Goal: Task Accomplishment & Management: Book appointment/travel/reservation

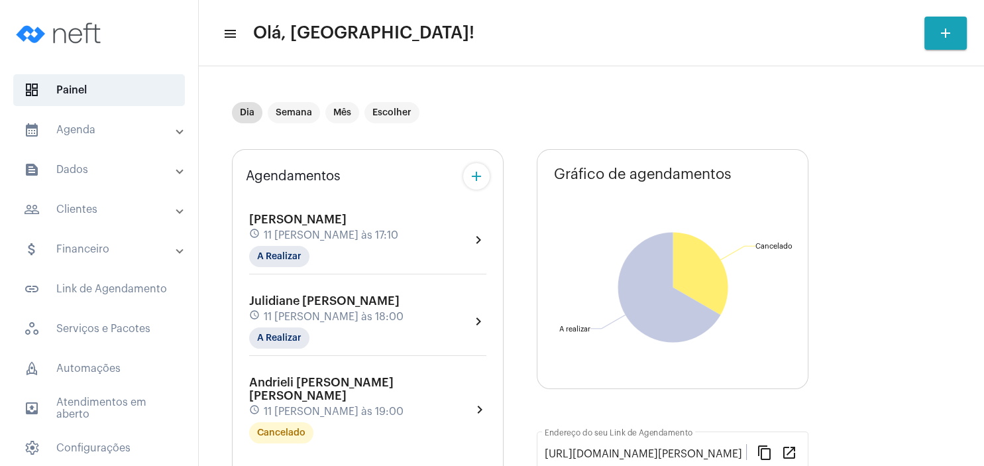
click at [87, 218] on mat-expansion-panel-header "people_outline Clientes" at bounding box center [103, 209] width 190 height 32
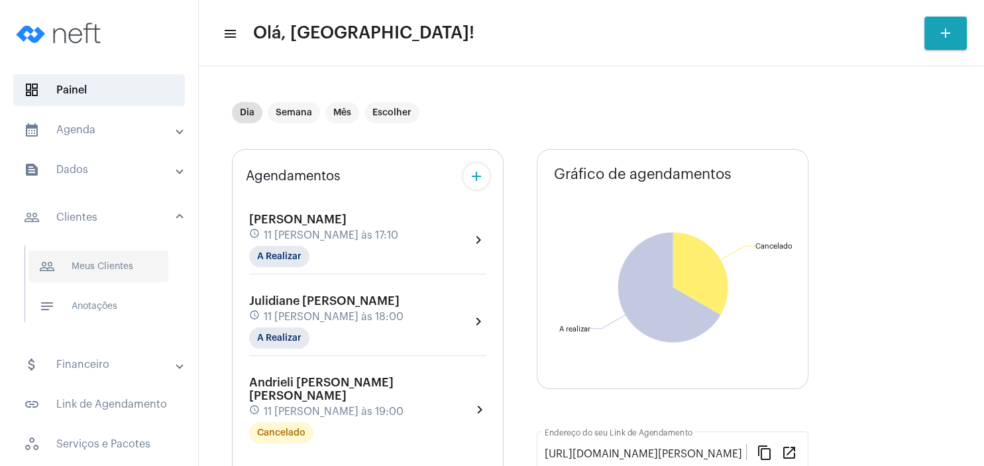
click at [95, 267] on span "people_outline Meus Clientes" at bounding box center [98, 266] width 140 height 32
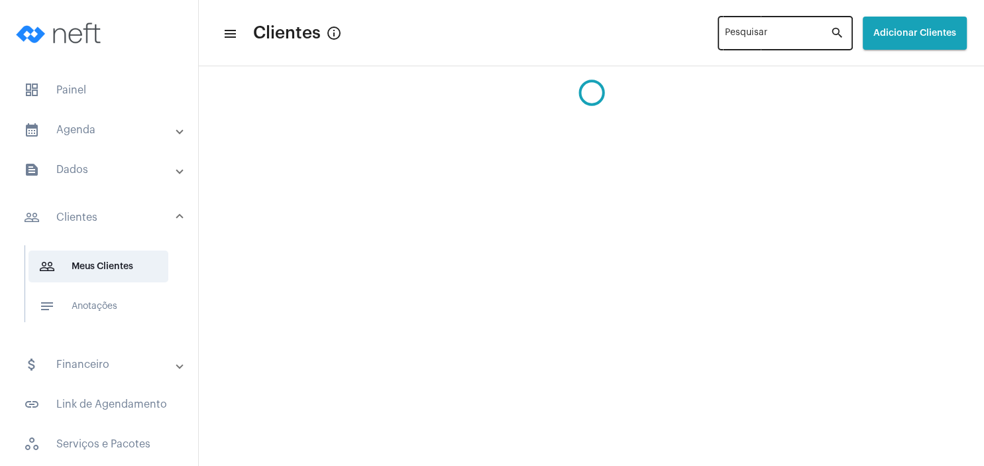
click at [725, 40] on input "Pesquisar" at bounding box center [777, 35] width 105 height 11
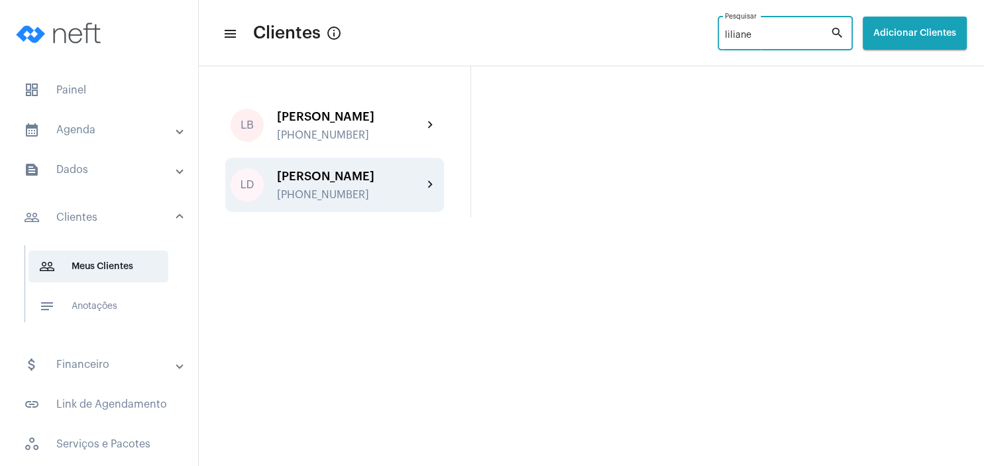
type input "liliane"
click at [379, 170] on div "[PERSON_NAME]" at bounding box center [350, 176] width 146 height 13
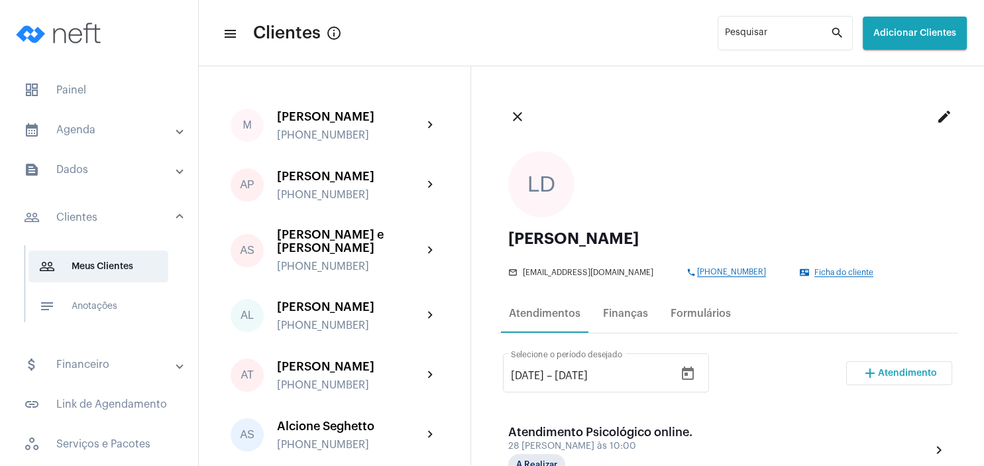
click at [871, 370] on mat-icon "add" at bounding box center [870, 373] width 16 height 16
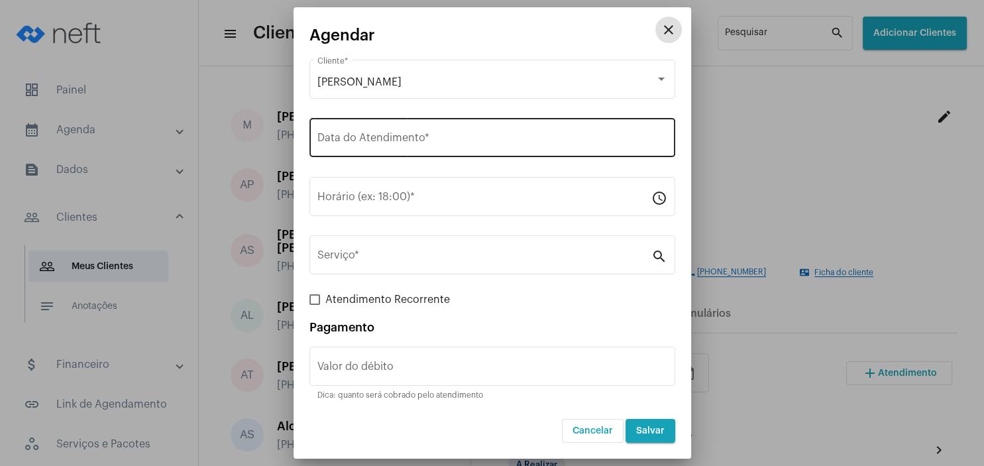
click at [376, 138] on input "Data do Atendimento *" at bounding box center [492, 140] width 350 height 12
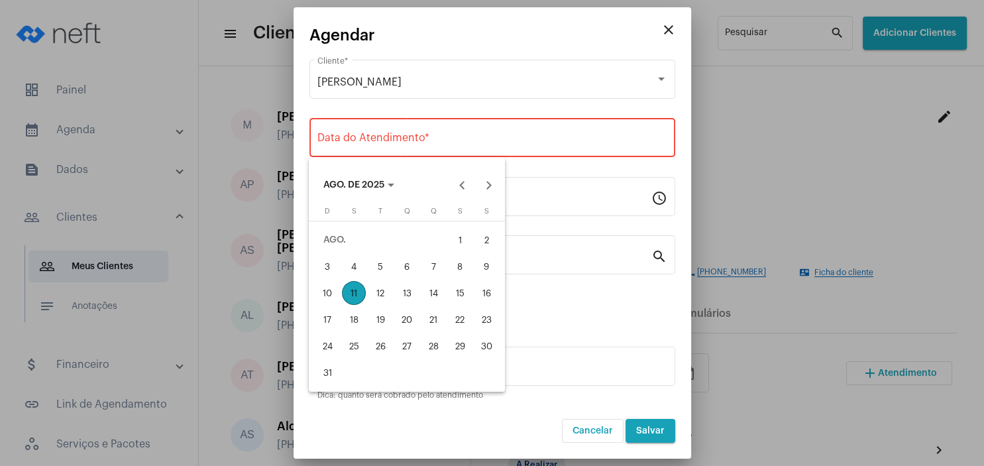
click at [355, 299] on div "11" at bounding box center [354, 293] width 24 height 24
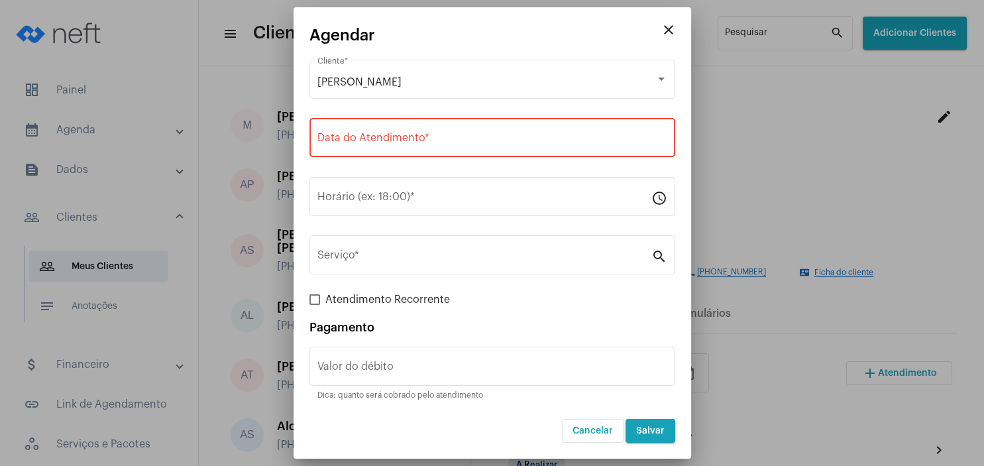
type input "[DATE]"
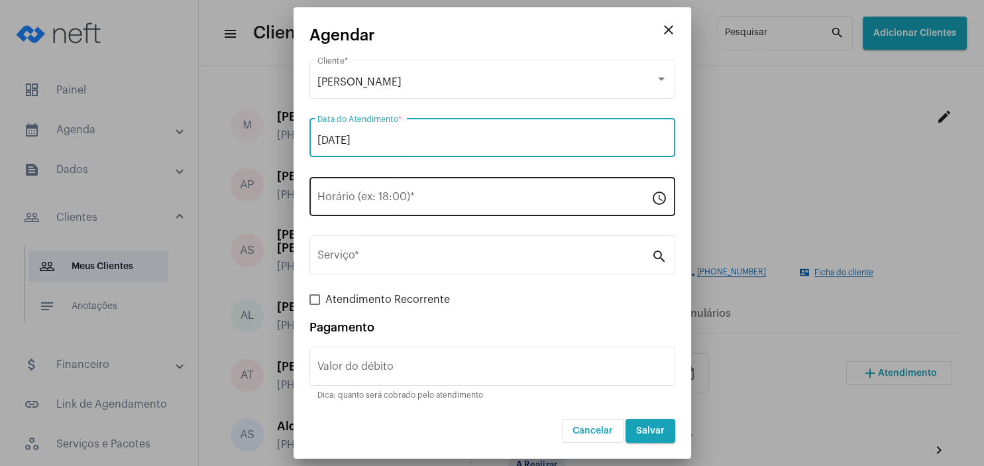
click at [355, 197] on input "Horário (ex: 18:00) *" at bounding box center [484, 199] width 334 height 12
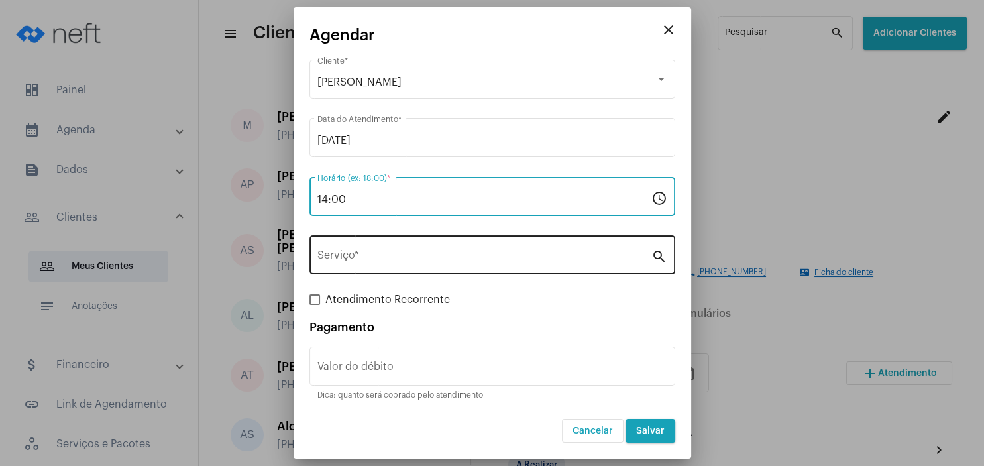
type input "14:00"
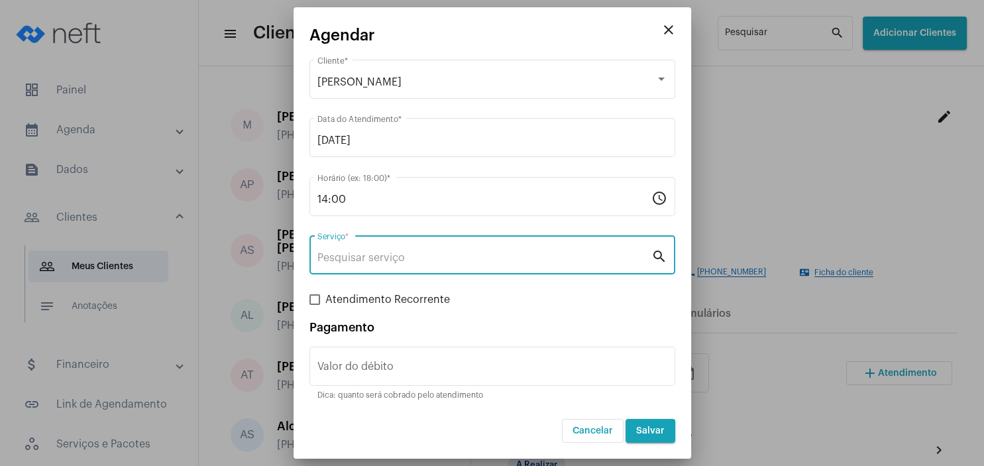
click at [367, 263] on input "Serviço *" at bounding box center [484, 258] width 334 height 12
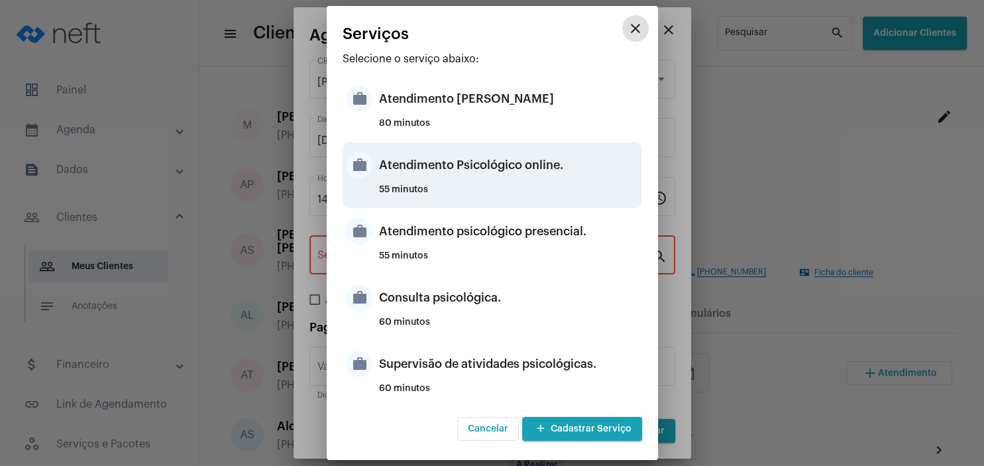
click at [540, 161] on div "Atendimento Psicológico online." at bounding box center [509, 165] width 260 height 40
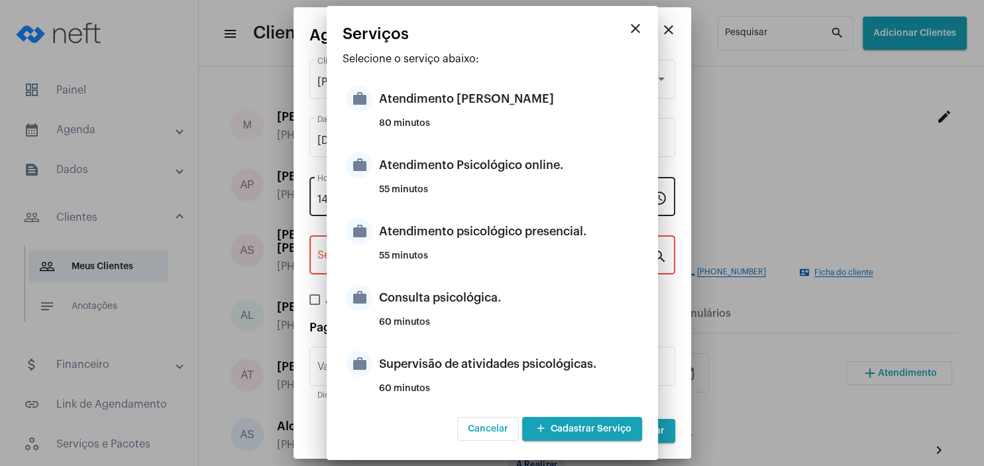
type input "Atendimento Psicológico online."
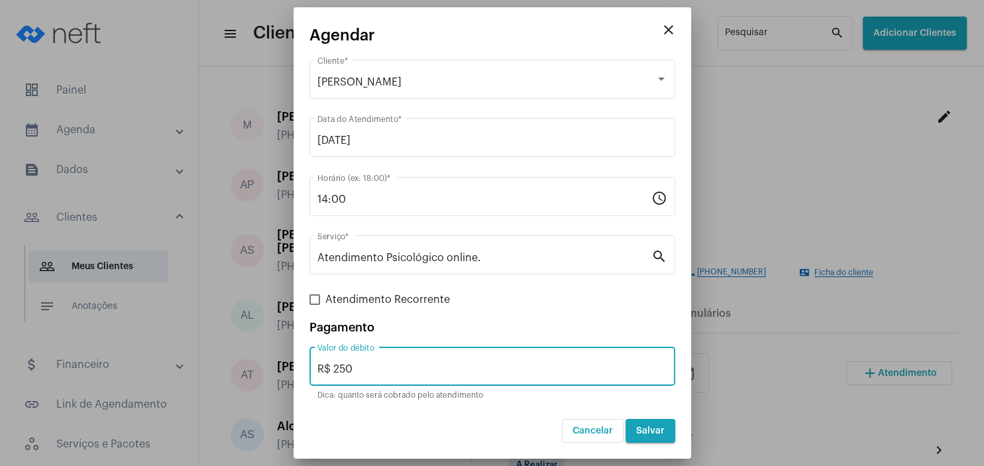
click at [419, 366] on input "R$ 250" at bounding box center [492, 369] width 350 height 12
type input "R$ 175"
click at [656, 430] on span "Salvar" at bounding box center [650, 430] width 28 height 9
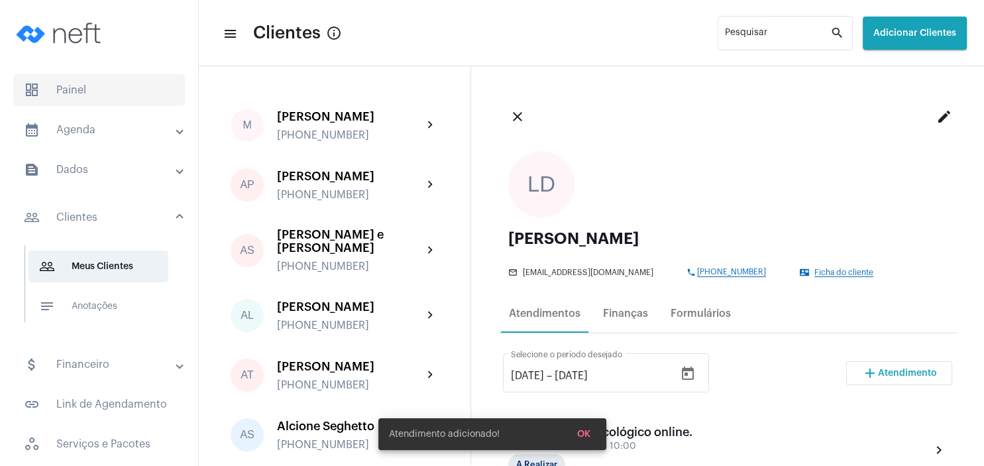
click at [93, 91] on span "dashboard Painel" at bounding box center [99, 90] width 172 height 32
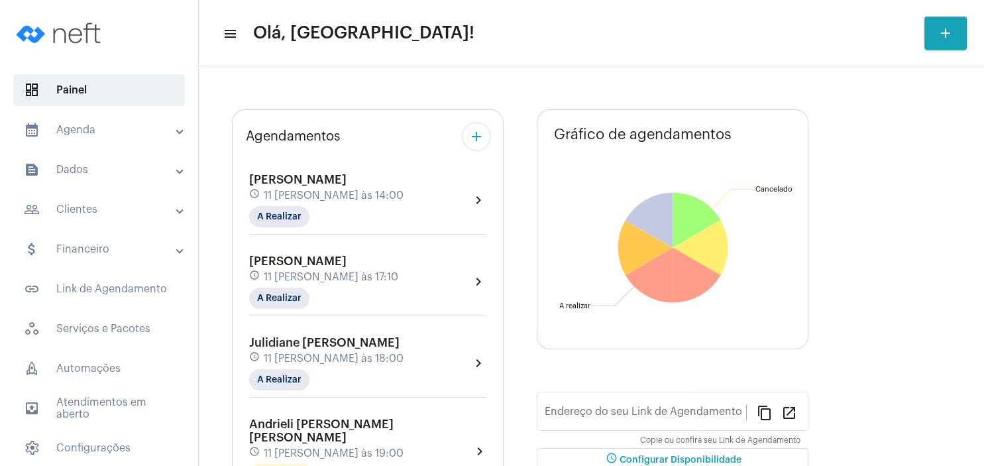
type input "[URL][DOMAIN_NAME][PERSON_NAME]"
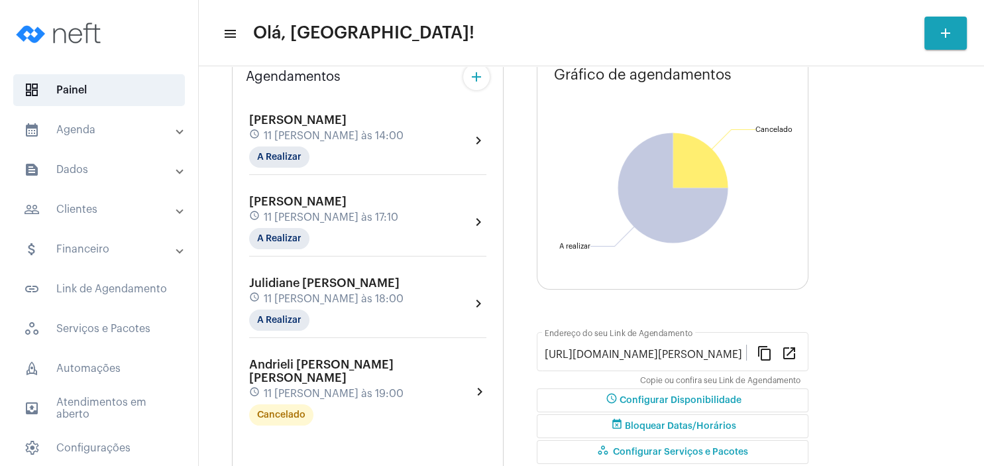
scroll to position [127, 0]
